Goal: Transaction & Acquisition: Obtain resource

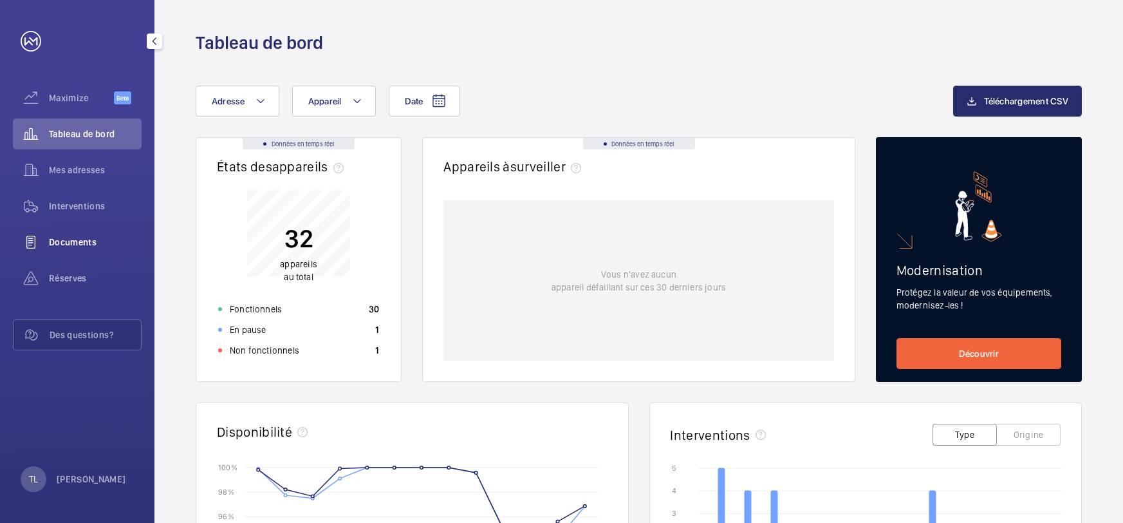
click at [62, 240] on span "Documents" at bounding box center [95, 242] width 93 height 13
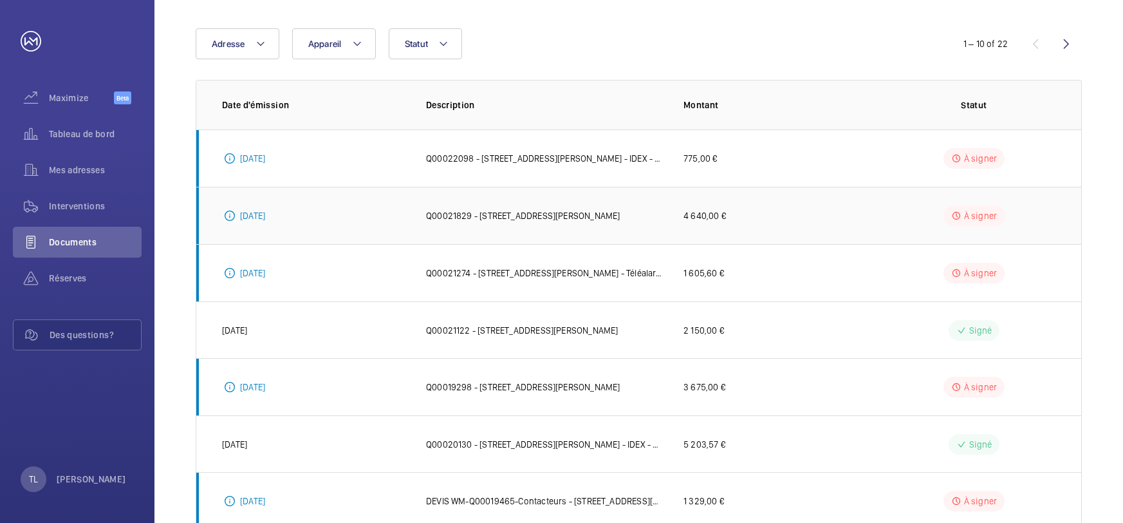
scroll to position [127, 0]
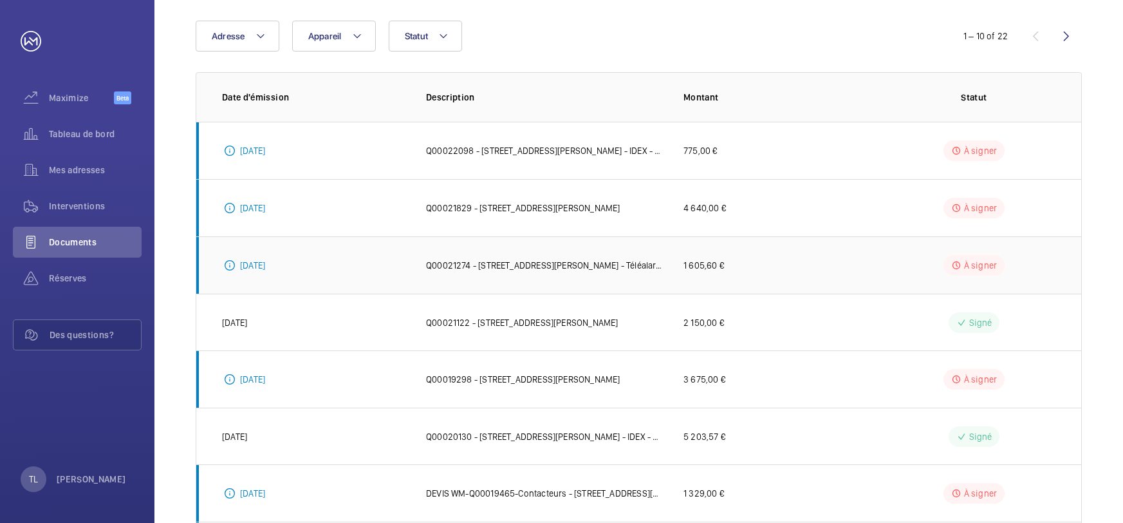
click at [543, 266] on p "Q00021274 - [STREET_ADDRESS][PERSON_NAME] - Téléalarme" at bounding box center [544, 265] width 237 height 13
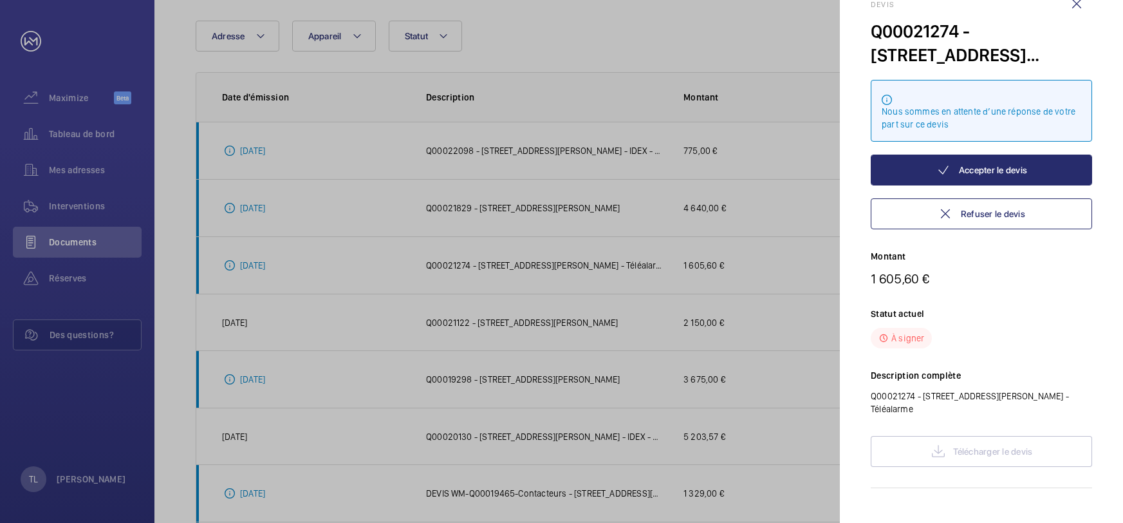
scroll to position [34, 0]
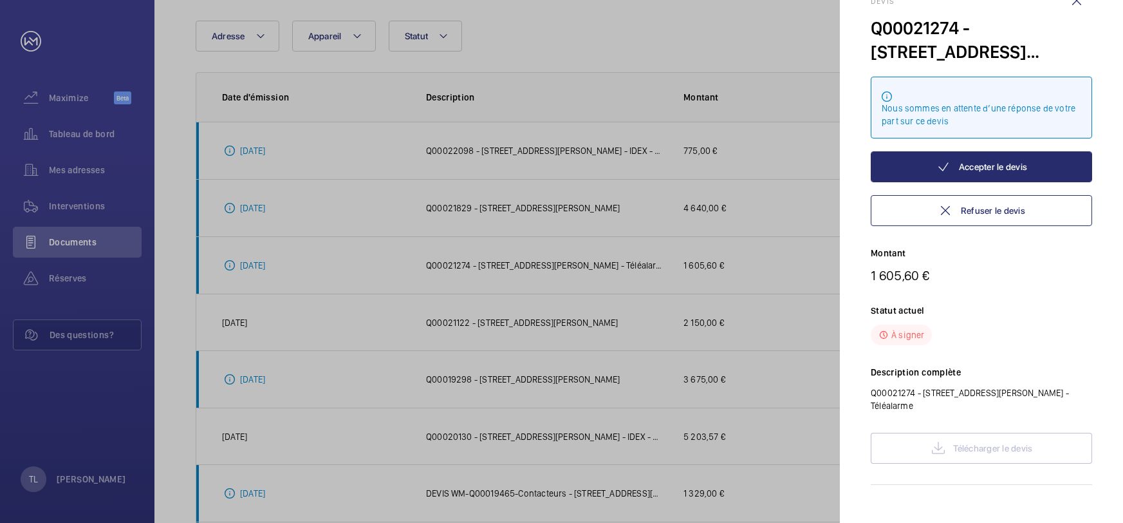
click at [961, 432] on div "Télécharger le devis" at bounding box center [981, 447] width 221 height 31
click at [992, 438] on div "Télécharger le devis" at bounding box center [981, 447] width 221 height 31
click at [967, 417] on div "Devis Q00021274 - [STREET_ADDRESS][PERSON_NAME] - Téléalarme Nous sommes en att…" at bounding box center [981, 241] width 221 height 488
click at [966, 433] on div "Télécharger le devis" at bounding box center [981, 447] width 221 height 31
click at [763, 306] on div at bounding box center [561, 261] width 1123 height 523
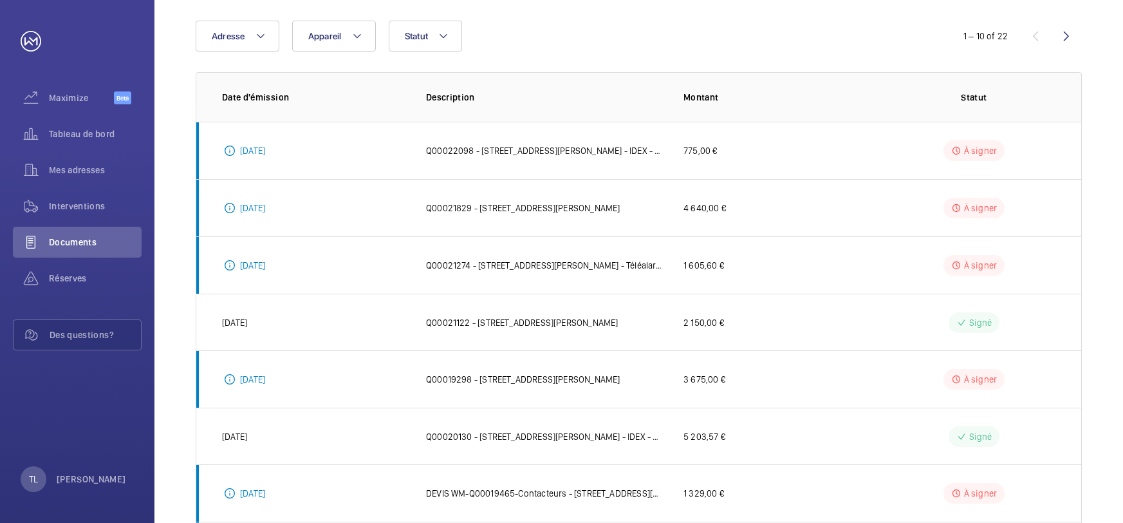
scroll to position [0, 0]
click at [513, 207] on p "Q00021829 - [STREET_ADDRESS][PERSON_NAME]" at bounding box center [523, 207] width 194 height 13
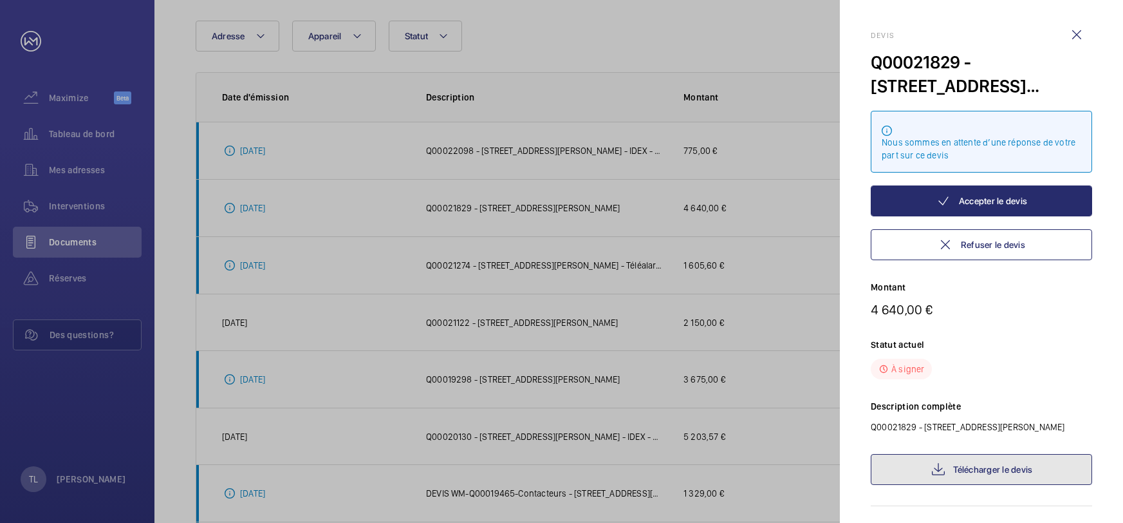
click at [952, 474] on link "Télécharger le devis" at bounding box center [981, 469] width 221 height 31
click at [580, 233] on div at bounding box center [561, 261] width 1123 height 523
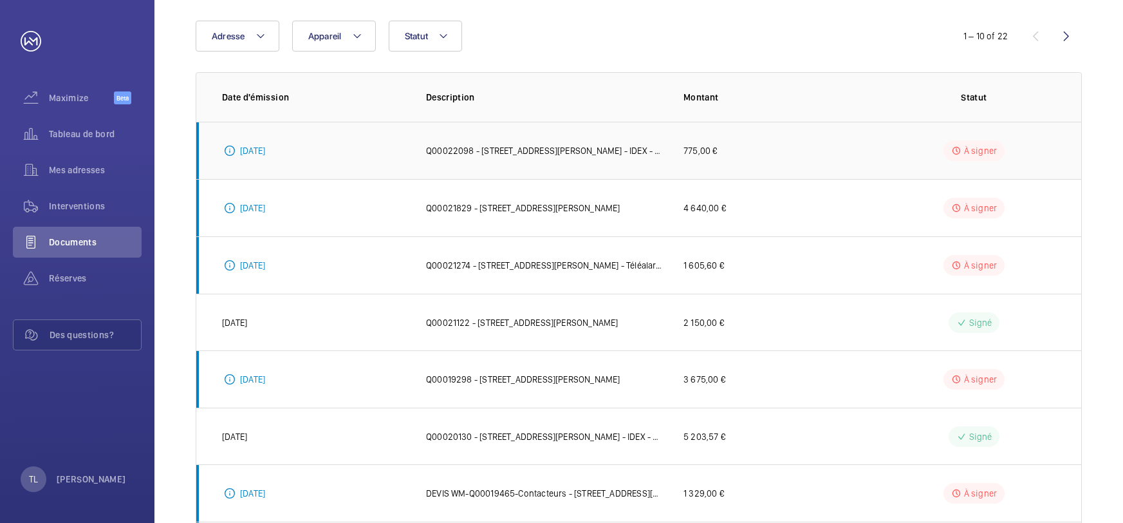
click at [529, 152] on p "Q00022098 - [STREET_ADDRESS][PERSON_NAME] - IDEX - DEVIS DE RÉGULE D'INTERVENTI…" at bounding box center [544, 150] width 237 height 13
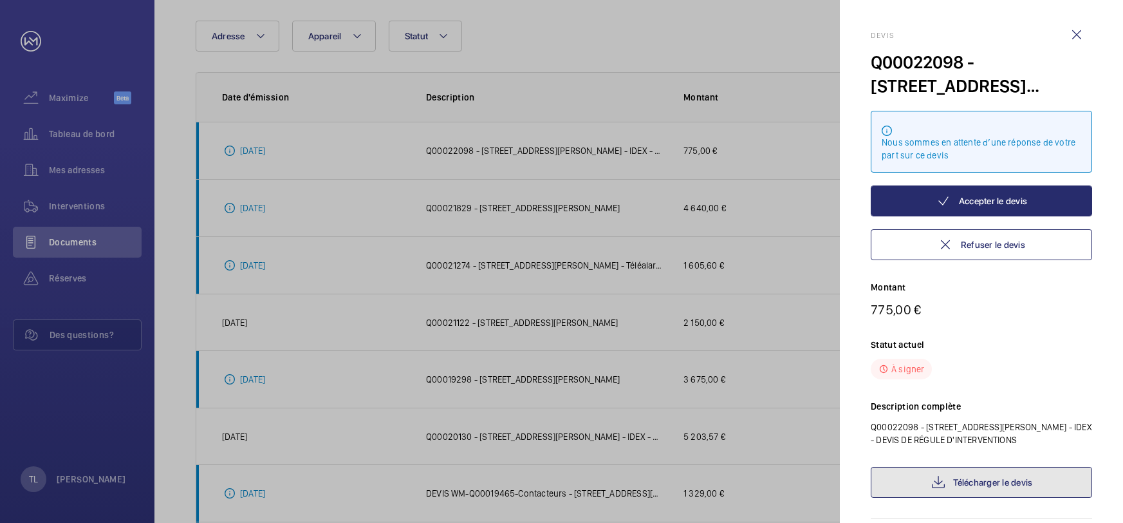
click at [981, 483] on link "Télécharger le devis" at bounding box center [981, 482] width 221 height 31
click at [580, 315] on div at bounding box center [561, 261] width 1123 height 523
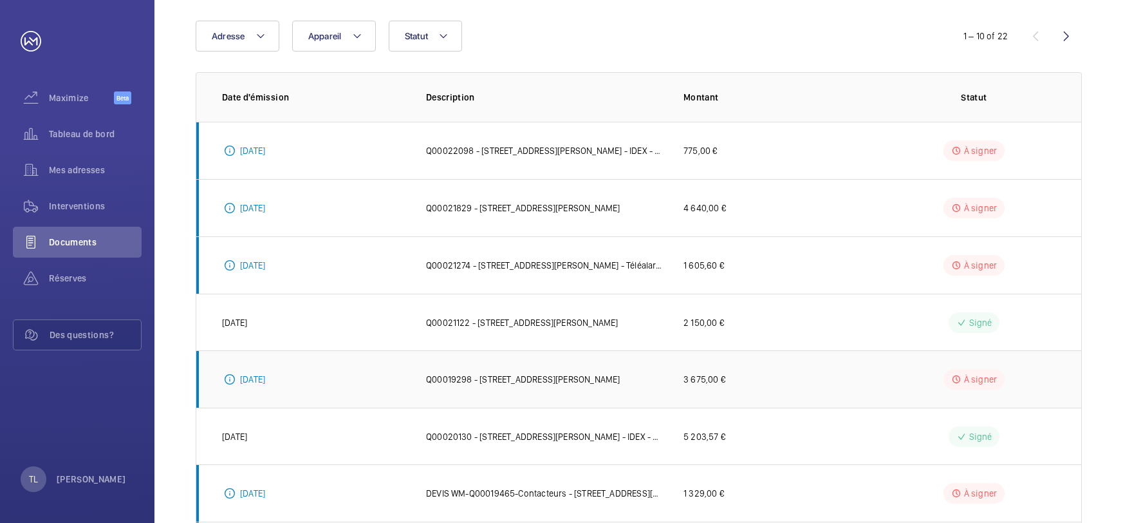
click at [512, 379] on p "Q00019298 - [STREET_ADDRESS][PERSON_NAME]" at bounding box center [523, 379] width 194 height 13
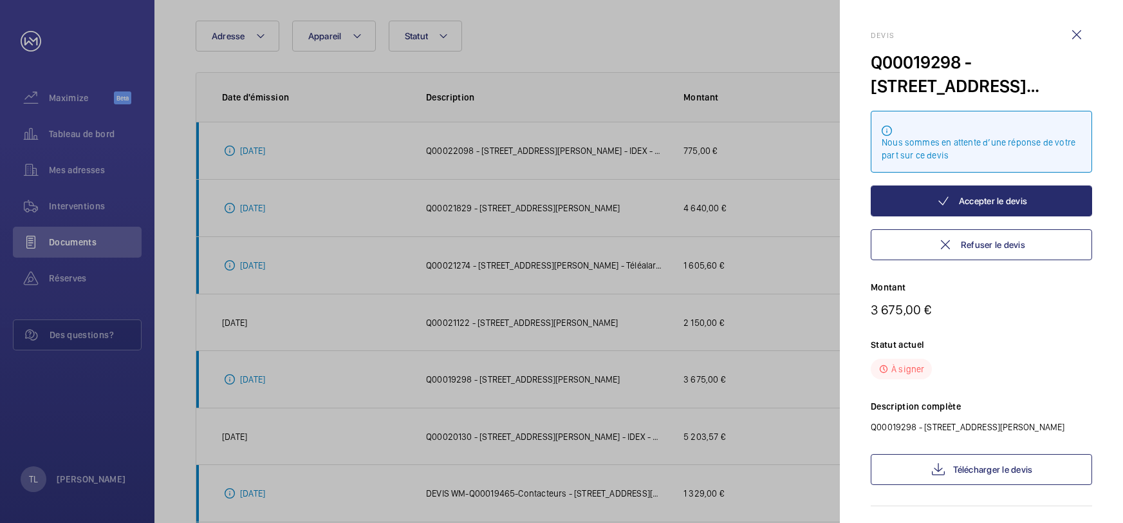
click at [969, 488] on div "Devis Q00019298 - [STREET_ADDRESS][PERSON_NAME] - IDEX Nous sommes en attente d…" at bounding box center [981, 268] width 221 height 475
click at [983, 471] on link "Télécharger le devis" at bounding box center [981, 469] width 221 height 31
click at [658, 283] on div at bounding box center [561, 261] width 1123 height 523
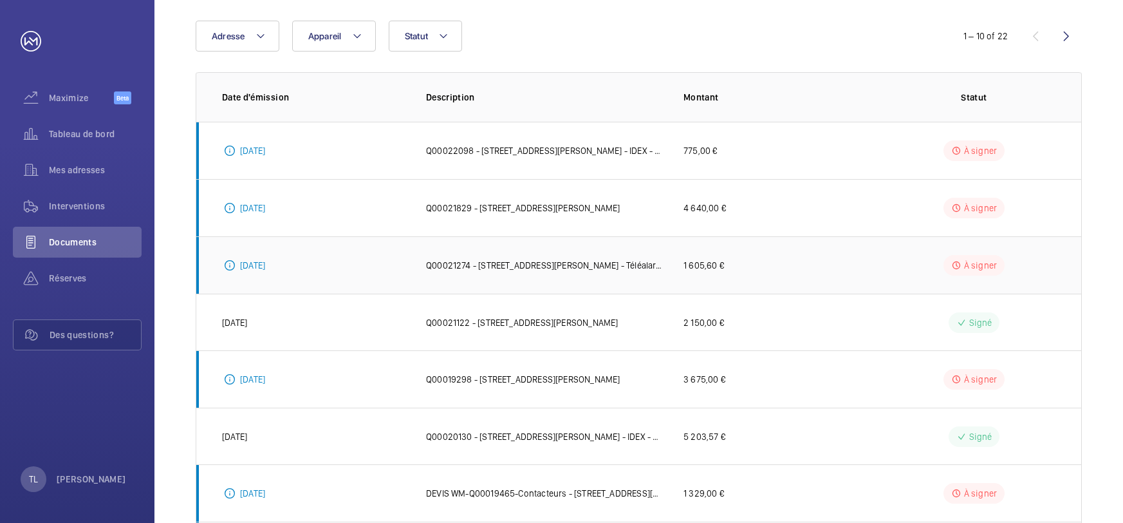
click at [496, 263] on p "Q00021274 - [STREET_ADDRESS][PERSON_NAME] - Téléalarme" at bounding box center [544, 265] width 237 height 13
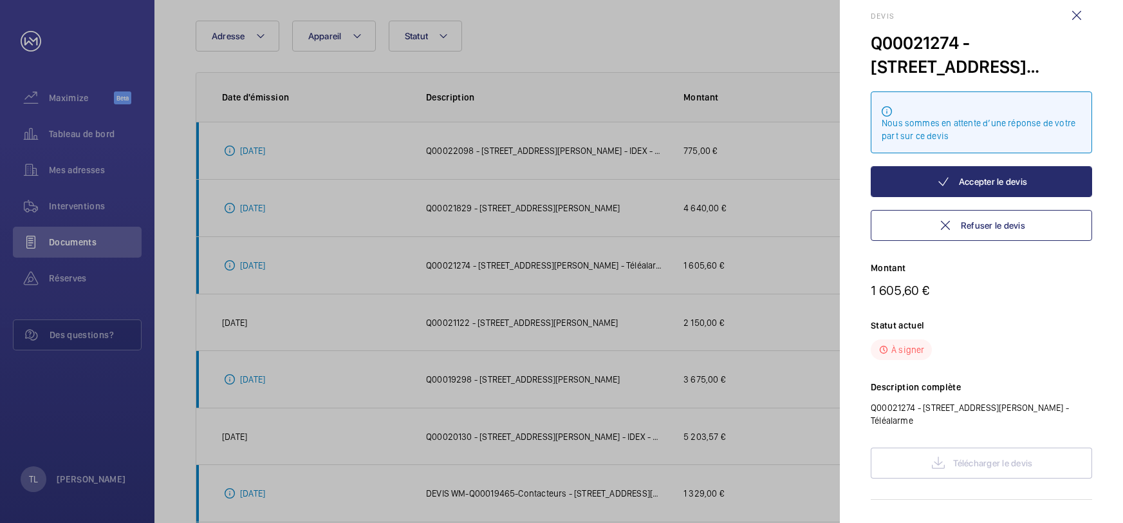
scroll to position [14, 0]
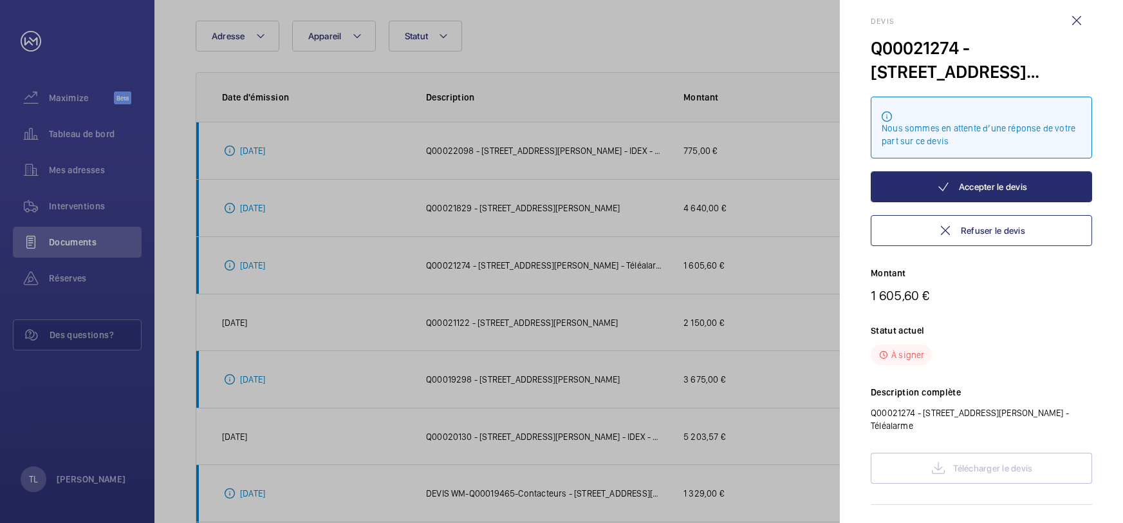
click at [546, 261] on div at bounding box center [561, 261] width 1123 height 523
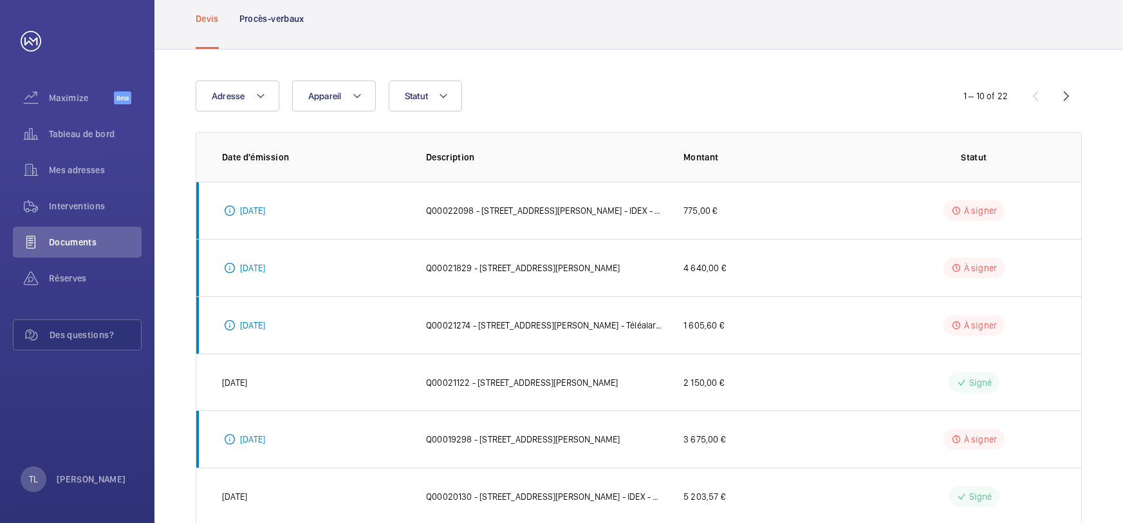
scroll to position [0, 0]
